Goal: Check status: Check status

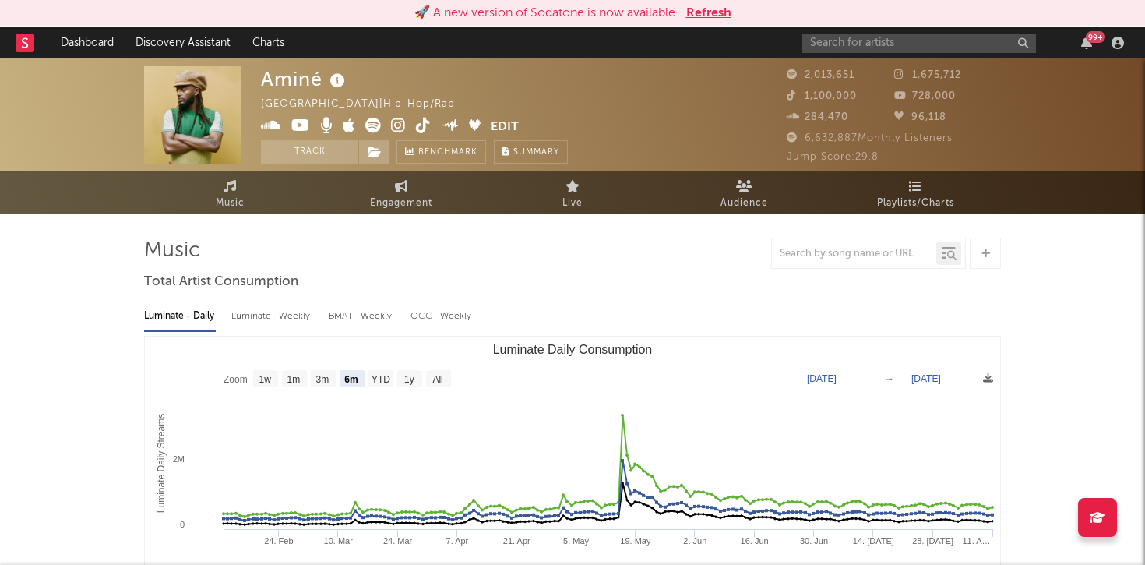
select select "6m"
click at [71, 30] on link "Dashboard" at bounding box center [87, 42] width 75 height 31
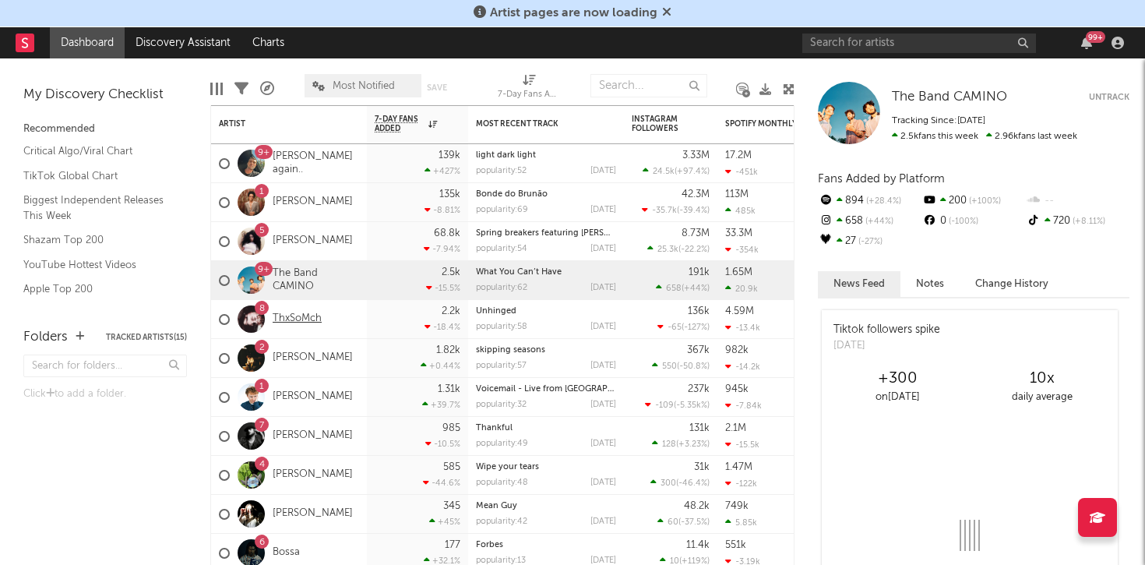
click at [297, 319] on link "ThxSoMch" at bounding box center [297, 318] width 49 height 13
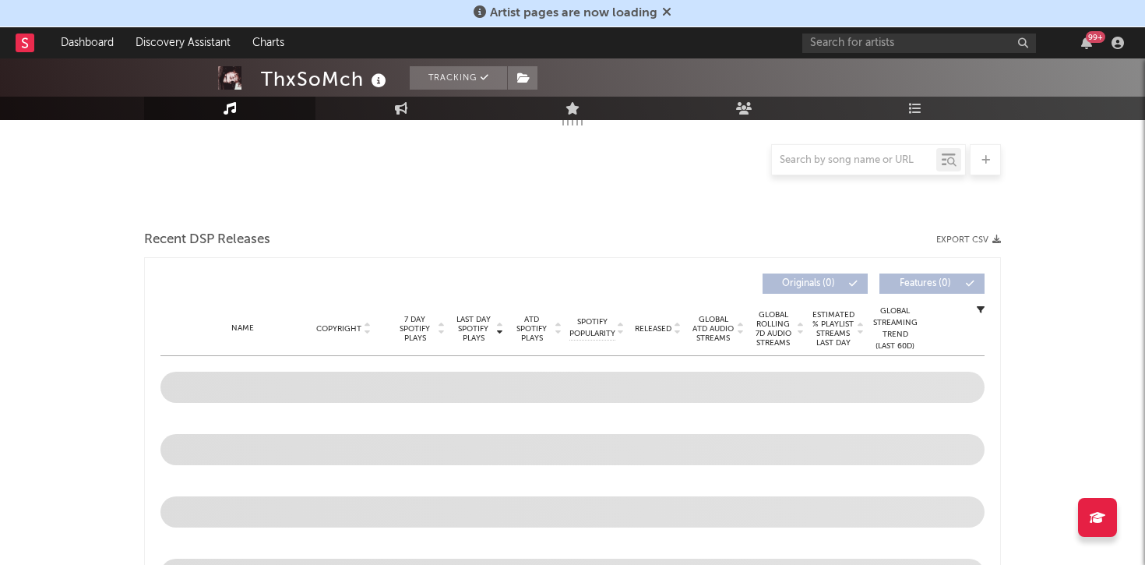
select select "6m"
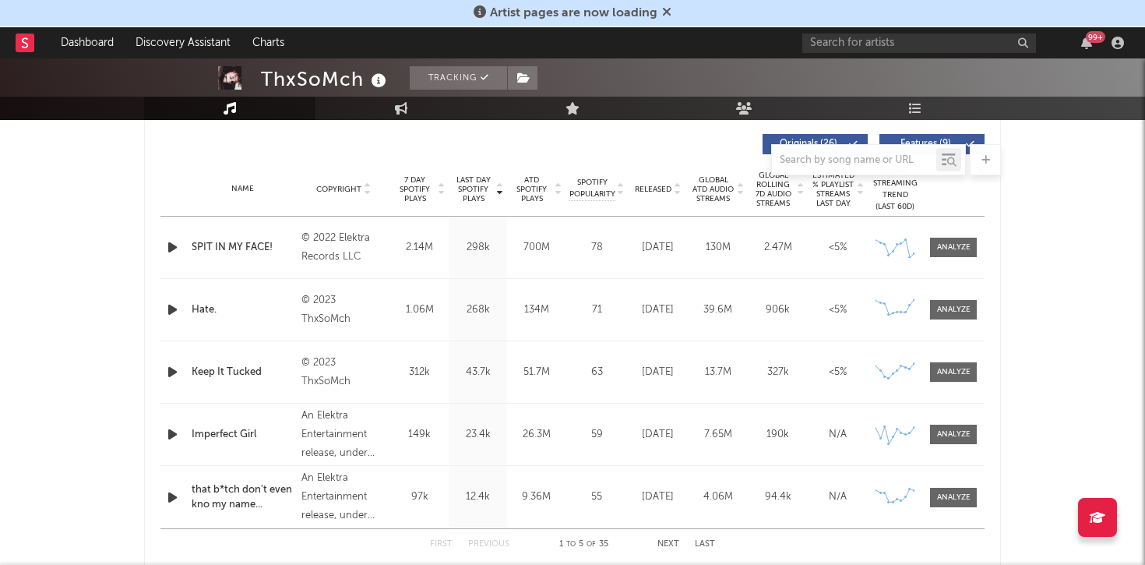
scroll to position [685, 0]
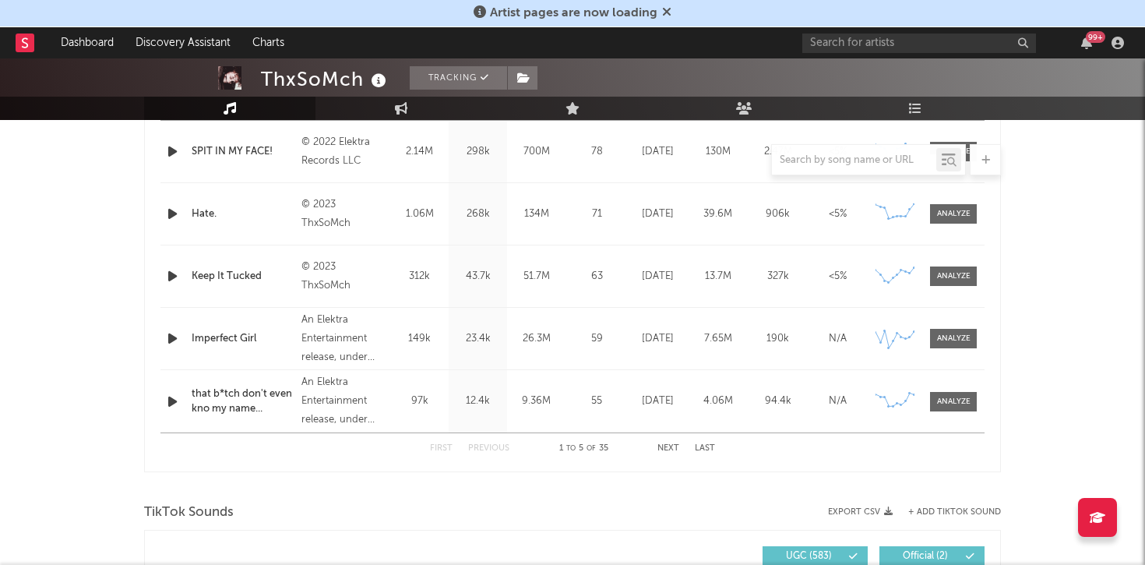
click at [667, 442] on div "First Previous 1 to 5 of 35 Next Last" at bounding box center [572, 448] width 285 height 30
click at [667, 446] on button "Next" at bounding box center [668, 448] width 22 height 9
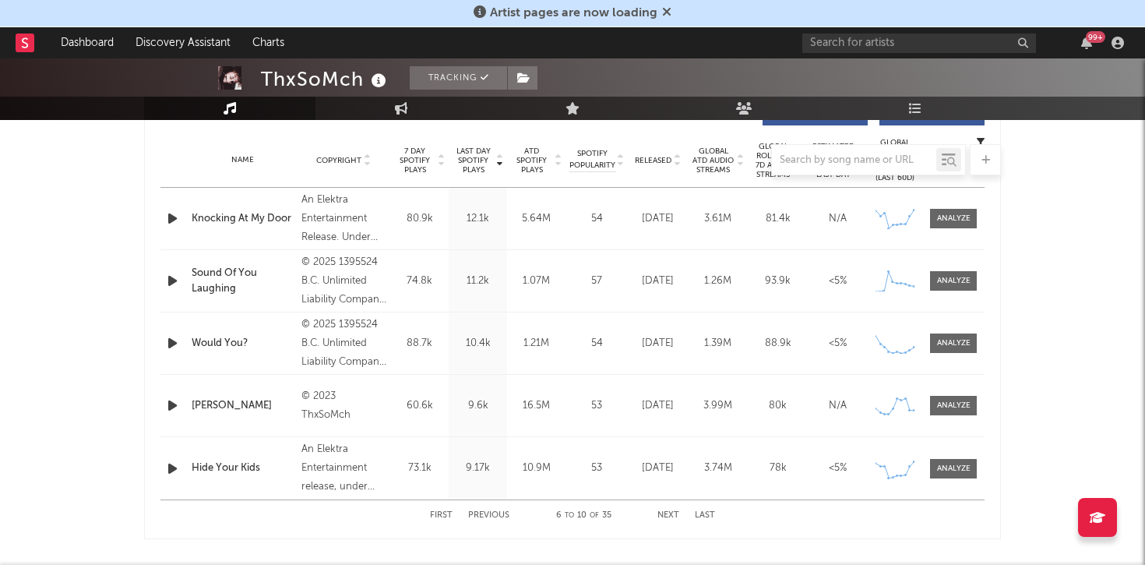
scroll to position [629, 0]
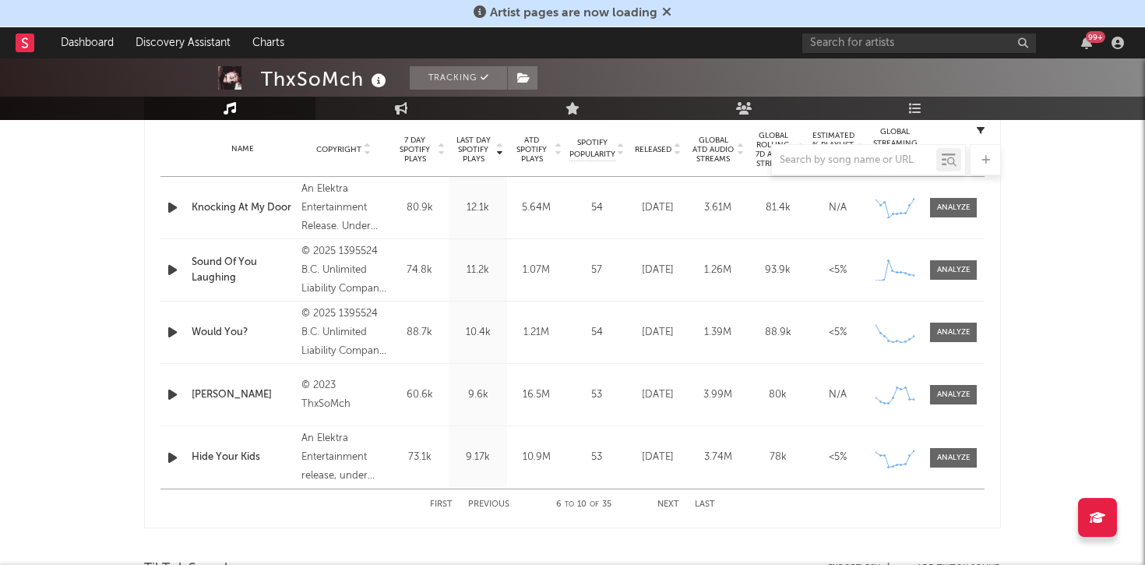
click at [662, 503] on button "Next" at bounding box center [668, 504] width 22 height 9
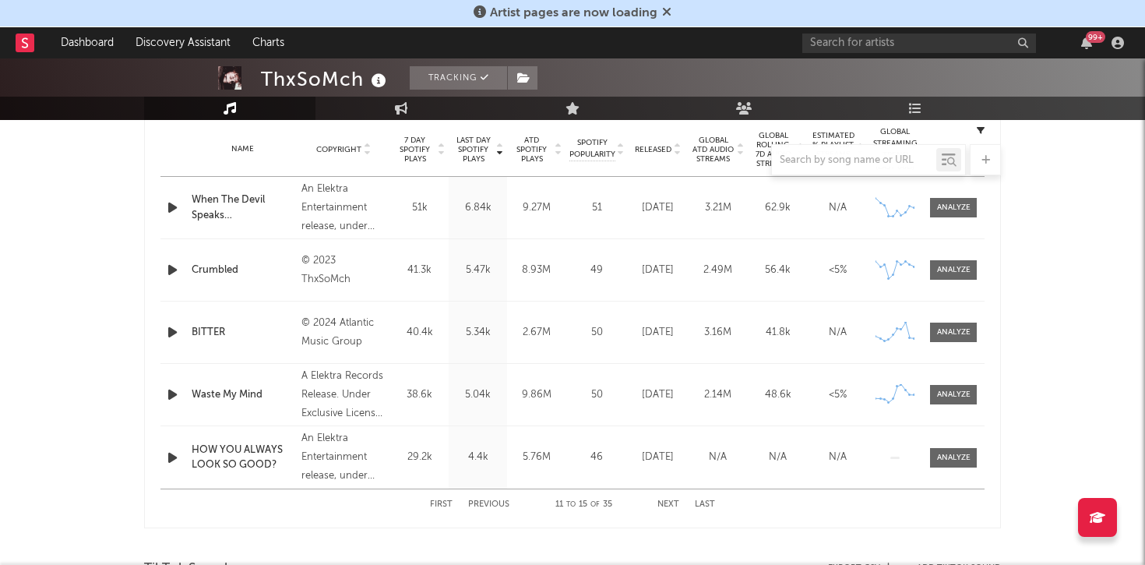
click at [662, 503] on button "Next" at bounding box center [668, 504] width 22 height 9
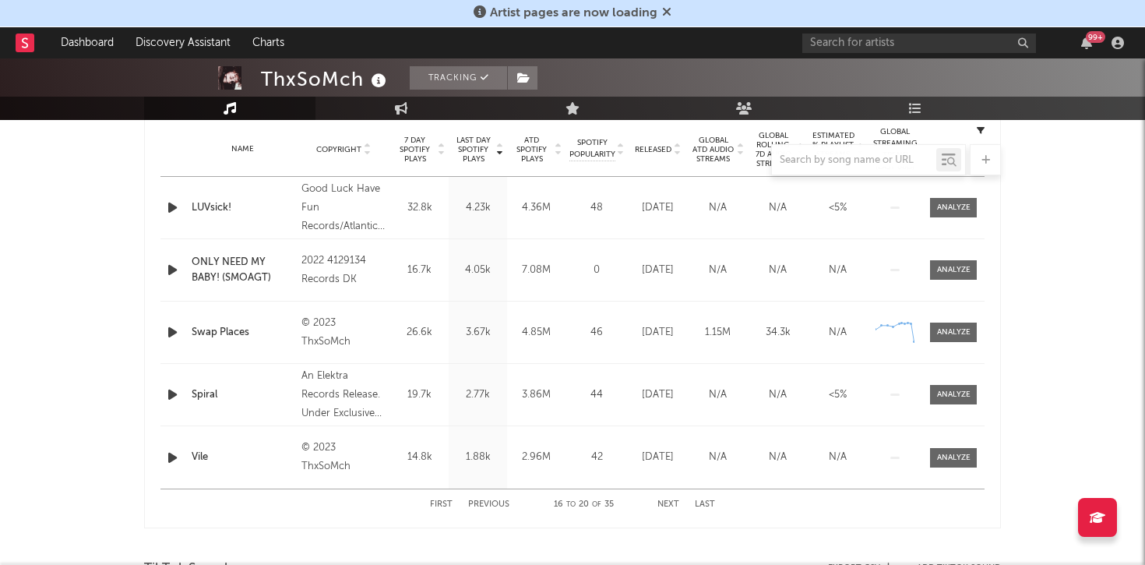
click at [434, 502] on button "First" at bounding box center [441, 504] width 23 height 9
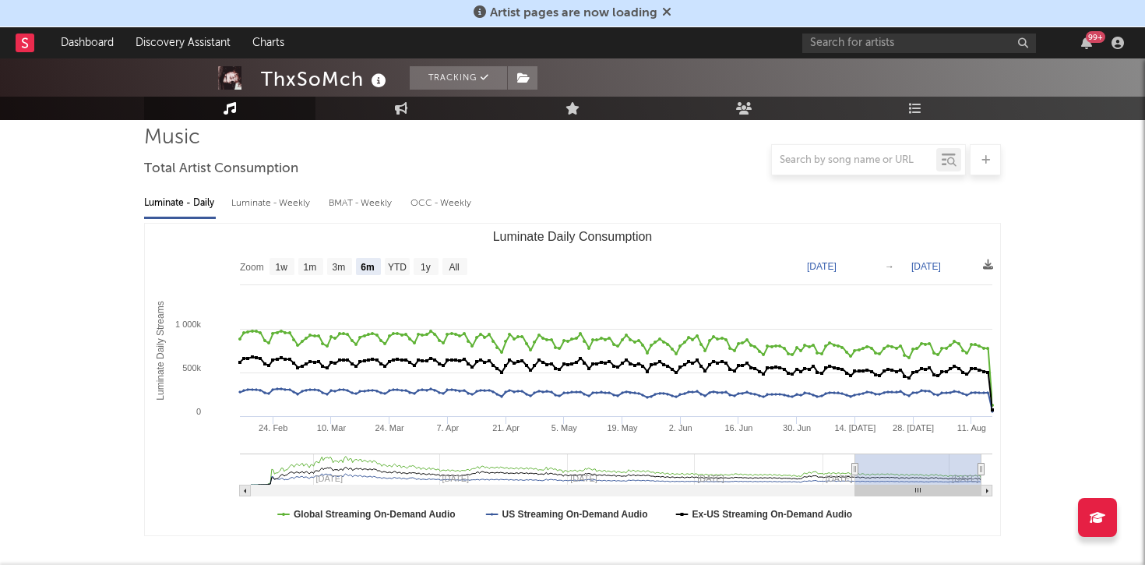
scroll to position [0, 0]
